Goal: Check status

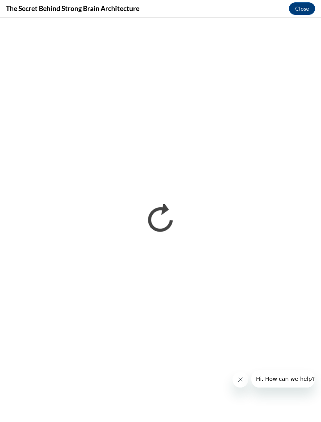
scroll to position [840, 0]
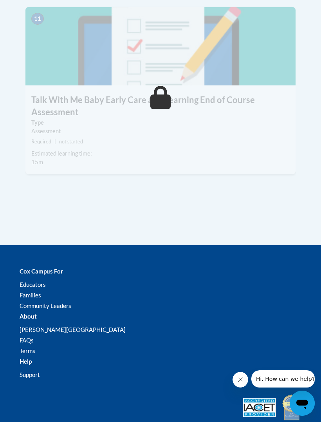
scroll to position [2211, 0]
